Goal: Book appointment/travel/reservation

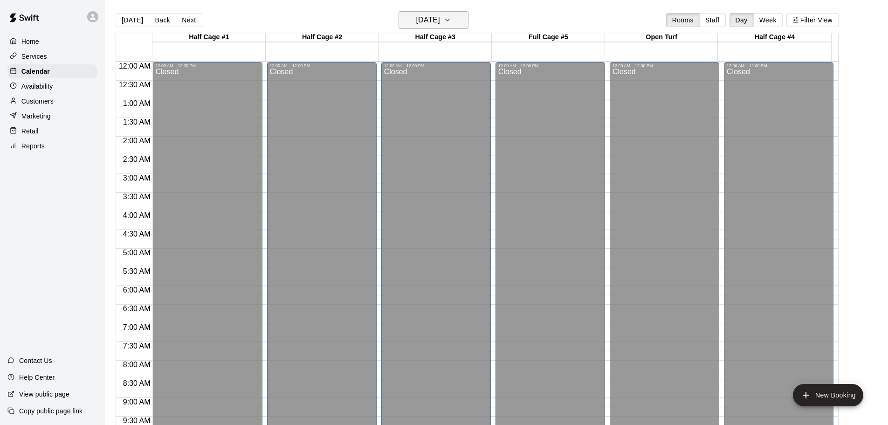
scroll to position [473, 0]
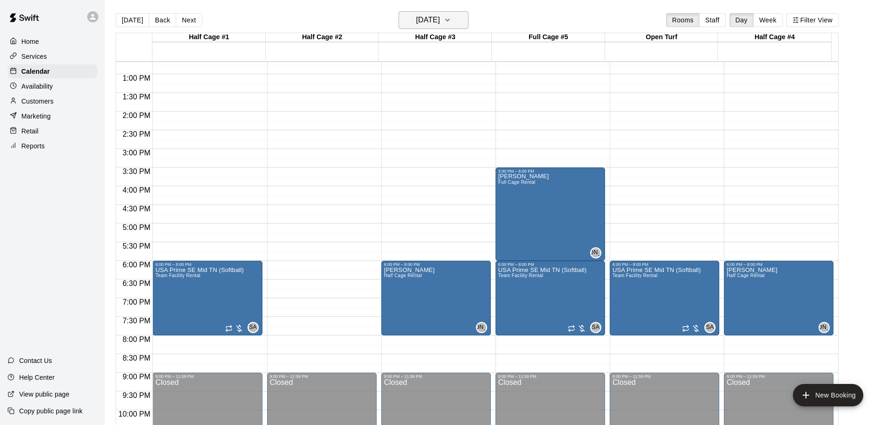
click at [451, 22] on icon "button" at bounding box center [447, 19] width 7 height 11
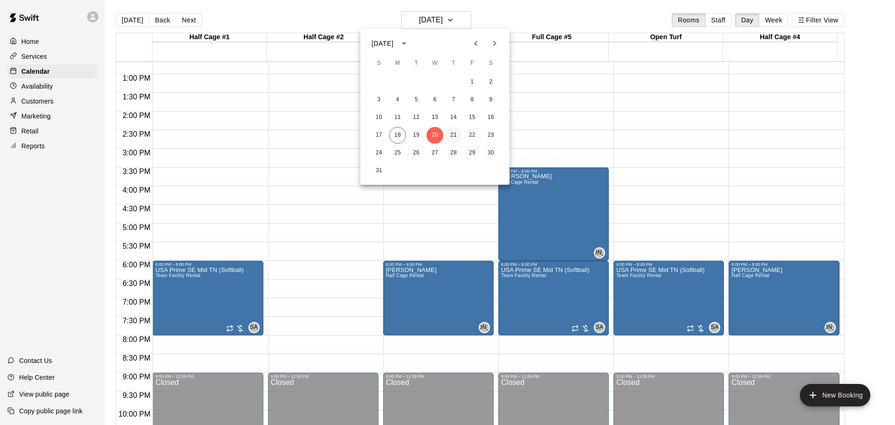
click at [454, 135] on button "21" at bounding box center [453, 135] width 17 height 17
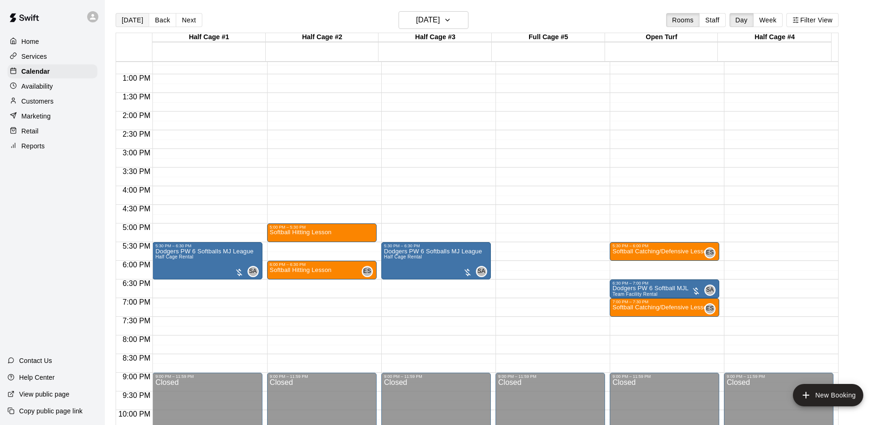
click at [130, 19] on button "[DATE]" at bounding box center [133, 20] width 34 height 14
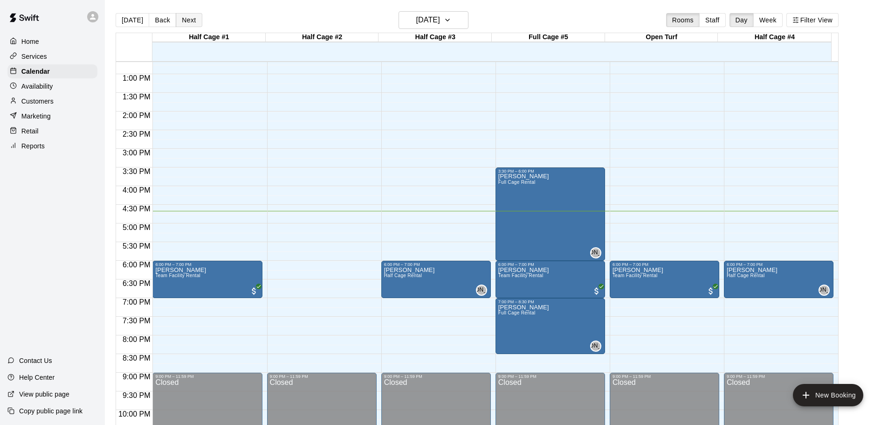
click at [191, 19] on button "Next" at bounding box center [189, 20] width 26 height 14
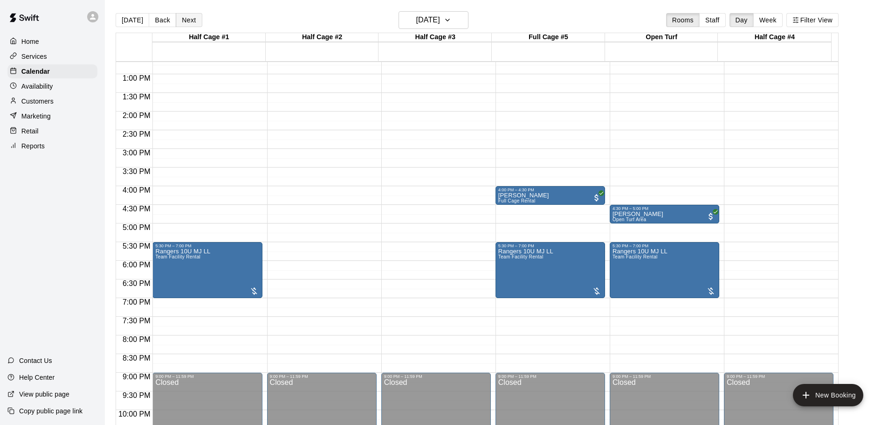
click at [193, 20] on button "Next" at bounding box center [189, 20] width 26 height 14
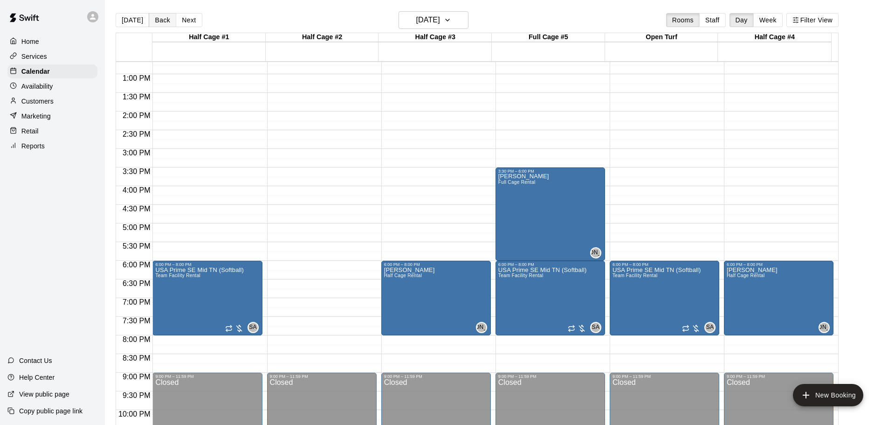
click at [159, 21] on button "Back" at bounding box center [163, 20] width 28 height 14
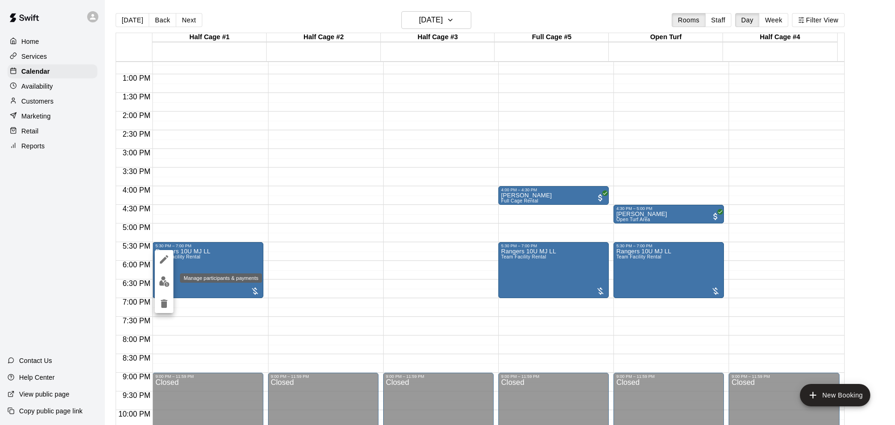
click at [165, 280] on img "edit" at bounding box center [164, 281] width 11 height 11
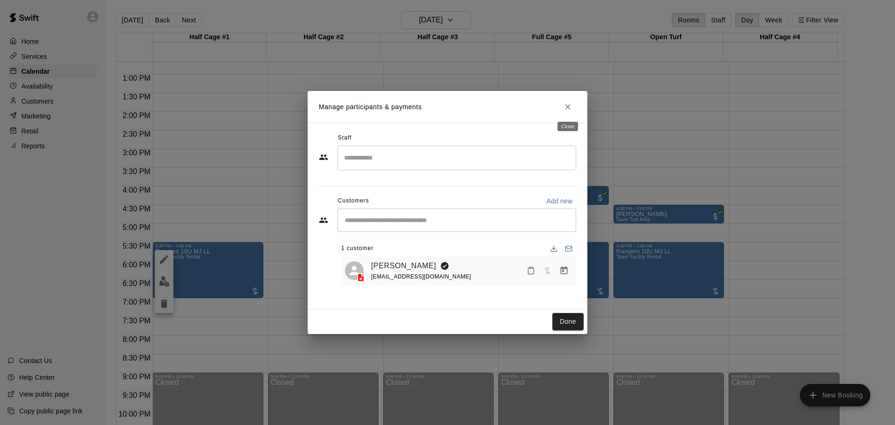
click at [568, 105] on icon "Close" at bounding box center [567, 106] width 9 height 9
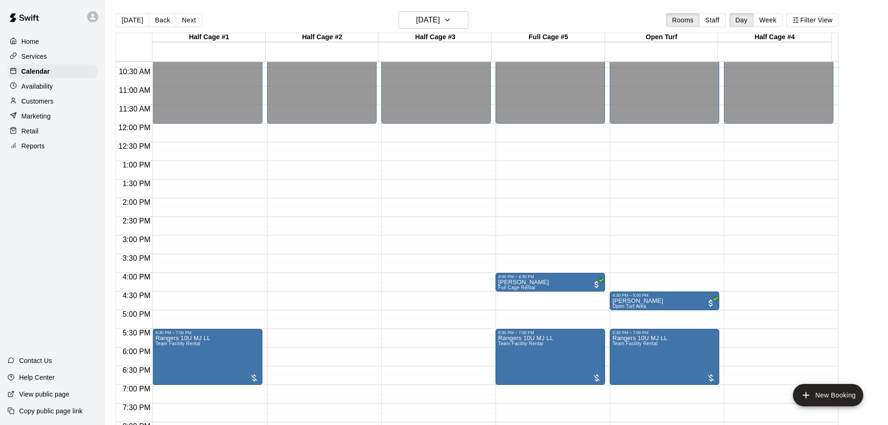
scroll to position [379, 0]
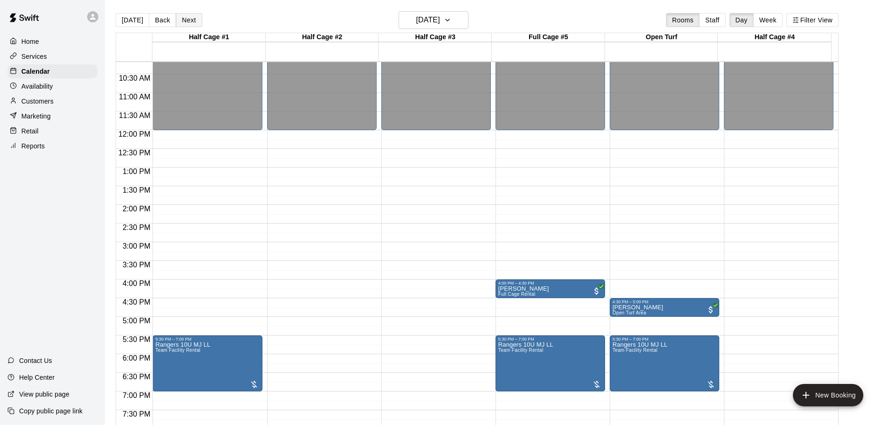
click at [189, 22] on button "Next" at bounding box center [189, 20] width 26 height 14
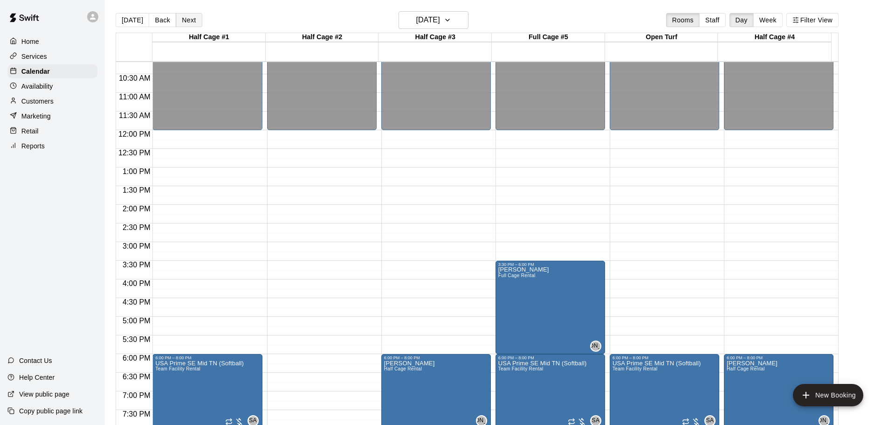
click at [189, 22] on button "Next" at bounding box center [189, 20] width 26 height 14
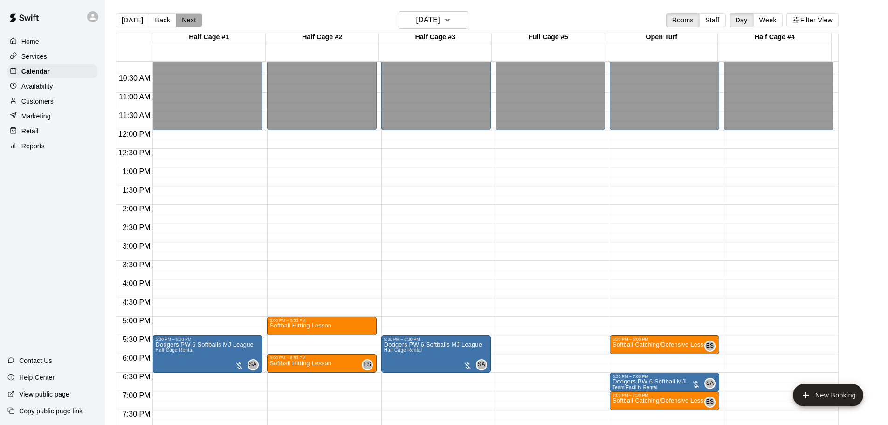
click at [189, 22] on button "Next" at bounding box center [189, 20] width 26 height 14
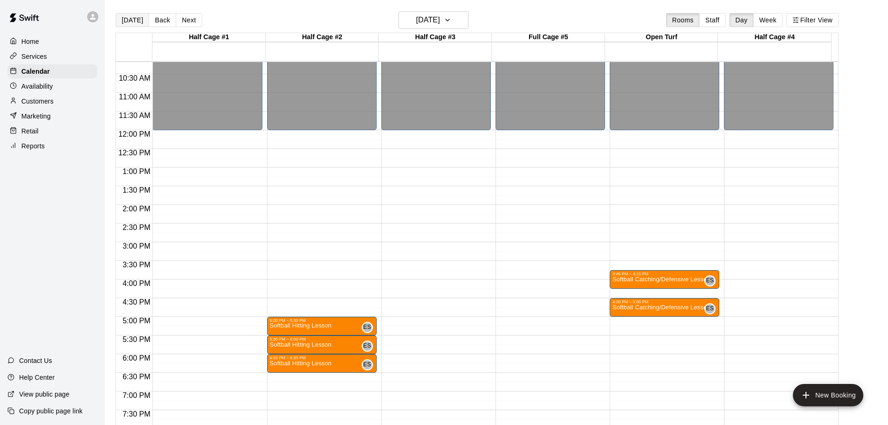
click at [129, 20] on button "[DATE]" at bounding box center [133, 20] width 34 height 14
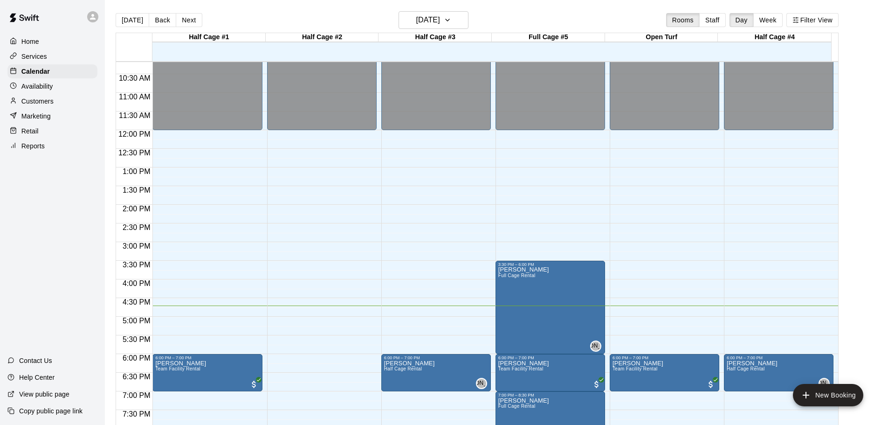
drag, startPoint x: 858, startPoint y: 0, endPoint x: 360, endPoint y: 189, distance: 532.0
click at [360, 189] on div "12:00 AM – 12:00 PM Closed 9:00 PM – 11:59 PM Closed" at bounding box center [322, 130] width 110 height 895
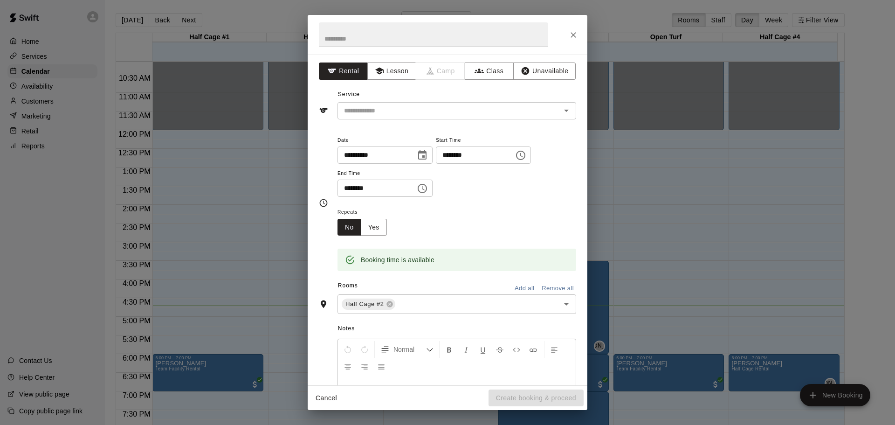
click at [265, 172] on div "**********" at bounding box center [447, 212] width 895 height 425
